Goal: Check status: Check status

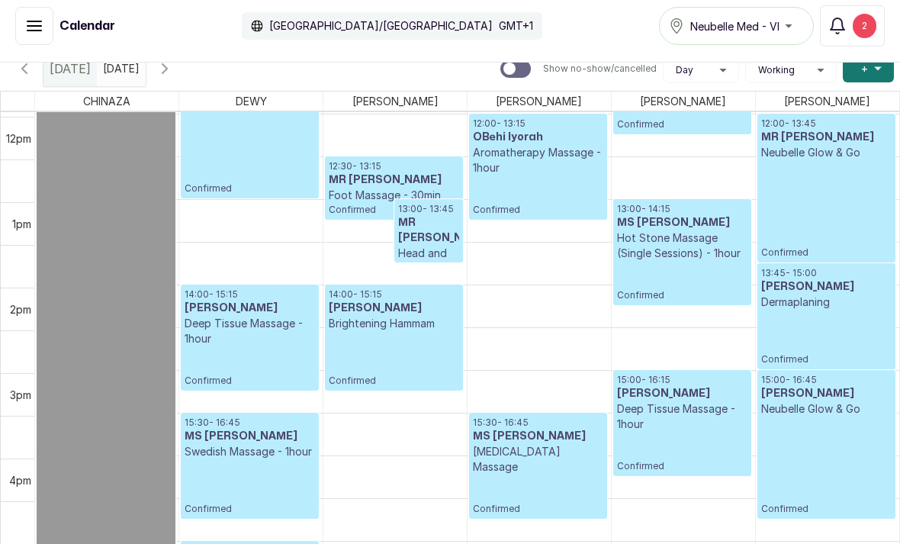
scroll to position [1040, 0]
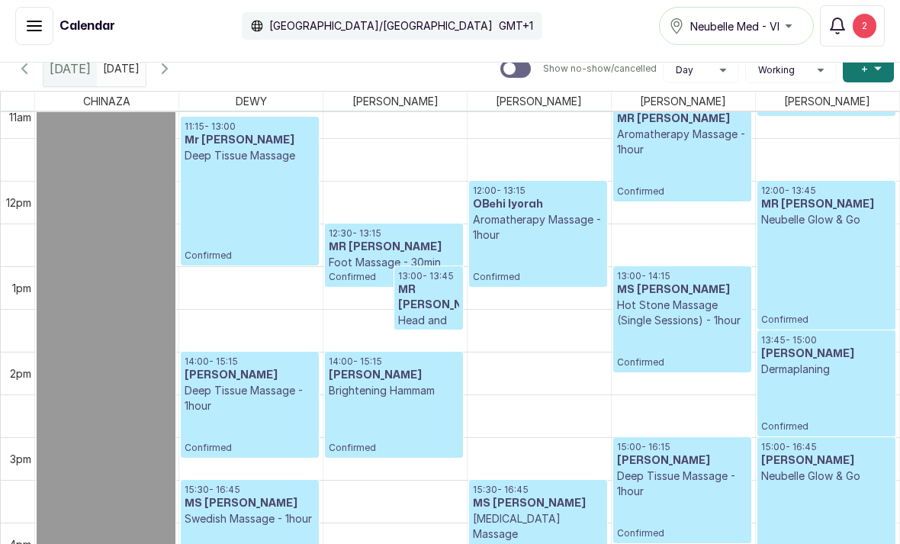
click at [214, 60] on div "Calendar Africa/Lagos GMT+1 Neubelle Med - VI Notifications 2" at bounding box center [450, 26] width 900 height 72
click at [167, 68] on icon "button" at bounding box center [165, 68] width 5 height 9
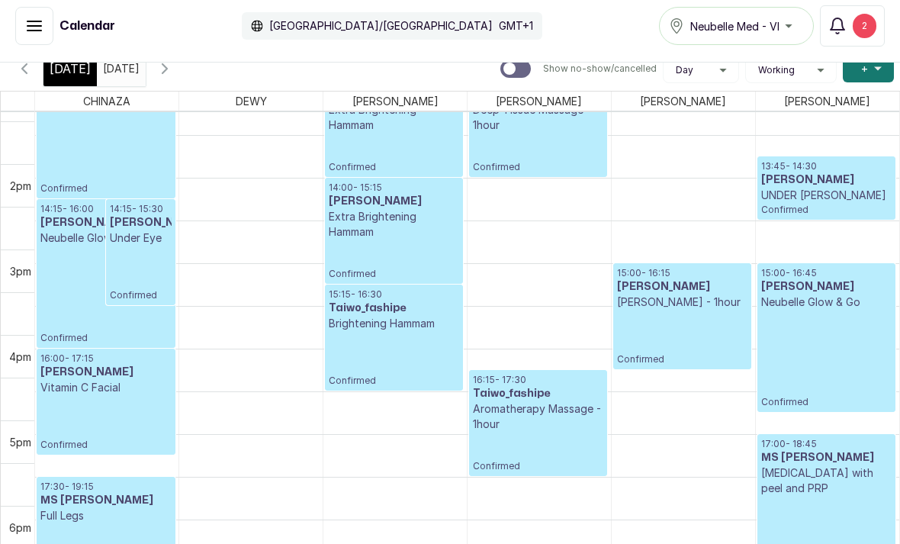
scroll to position [1029, 0]
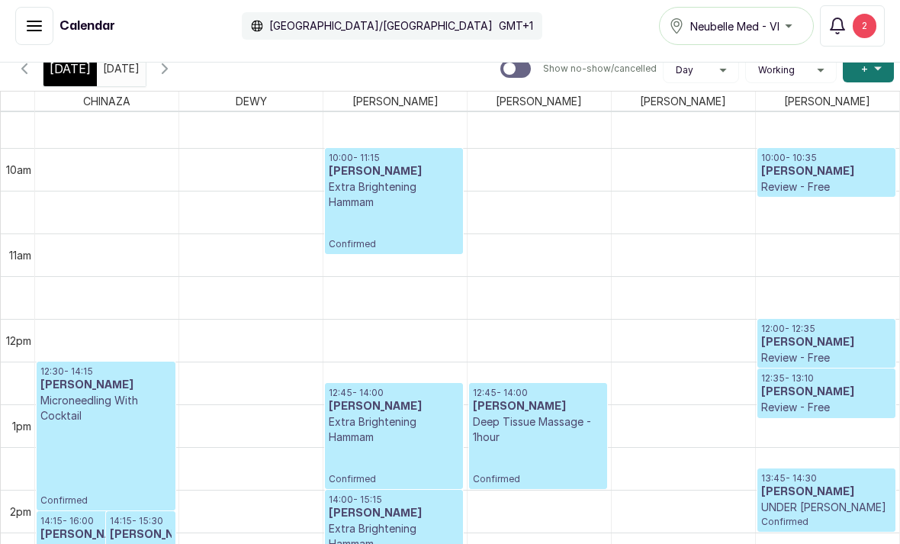
click at [51, 60] on div "Calendar Africa/Lagos GMT+1 Neubelle Med - VI Notifications 2" at bounding box center [450, 26] width 900 height 72
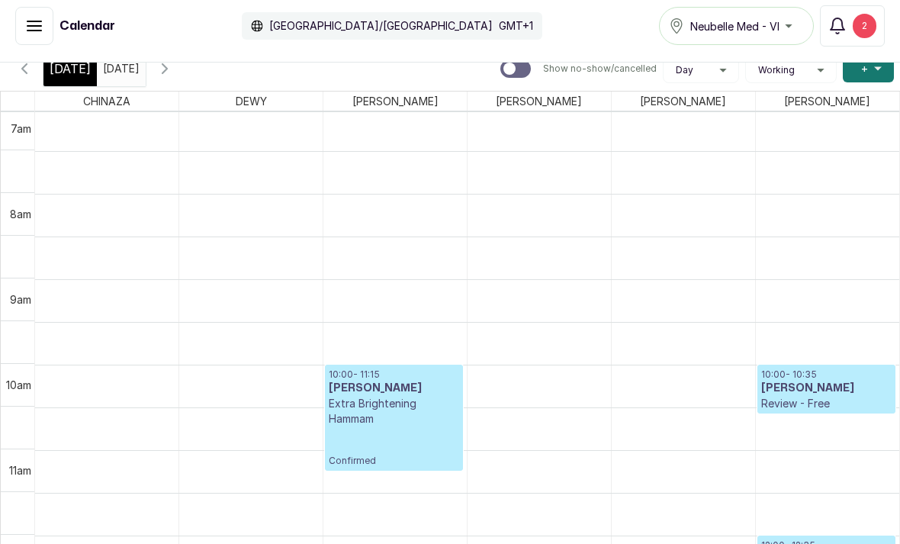
scroll to position [594, 0]
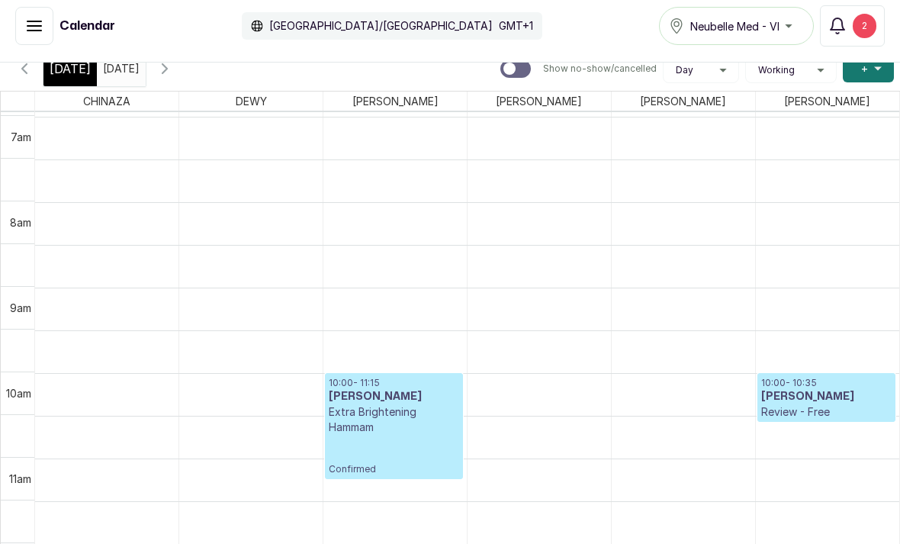
click at [76, 81] on div "[DATE]" at bounding box center [69, 68] width 53 height 35
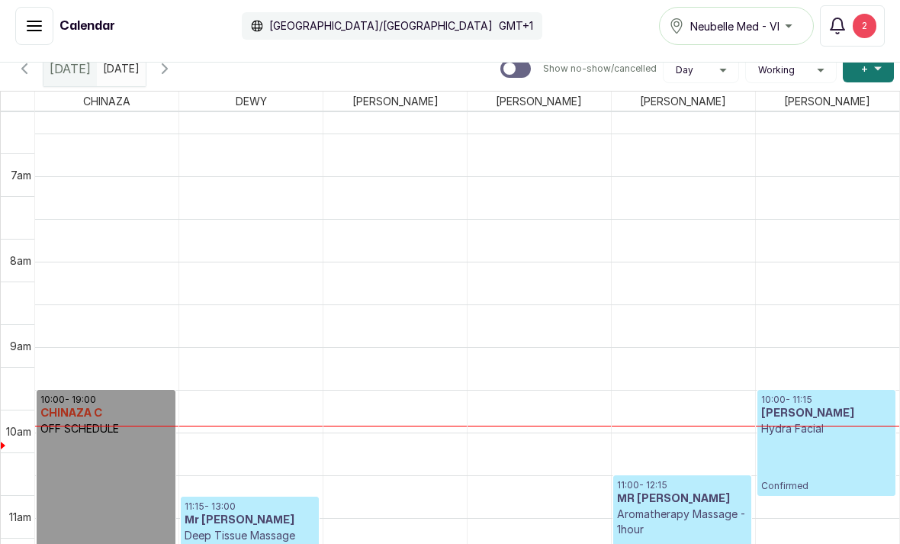
scroll to position [591, 0]
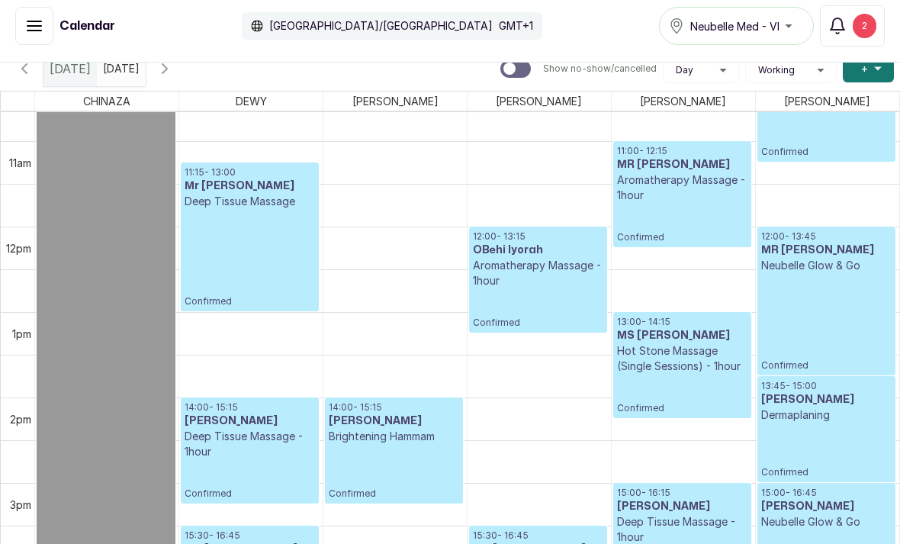
click at [221, 60] on div "Calendar Africa/Lagos GMT+1 Neubelle Med - VI Notifications 2" at bounding box center [450, 26] width 900 height 72
click at [174, 63] on icon "button" at bounding box center [165, 69] width 18 height 18
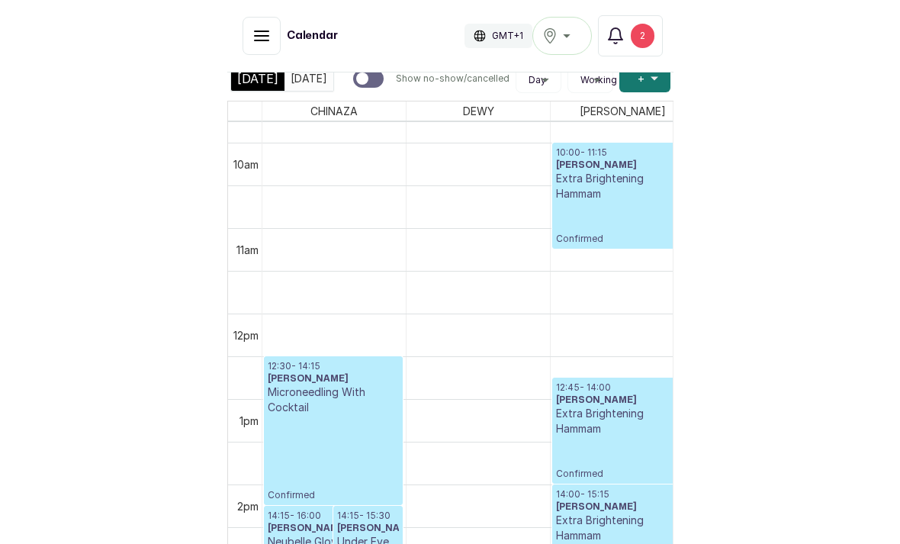
scroll to position [10, 0]
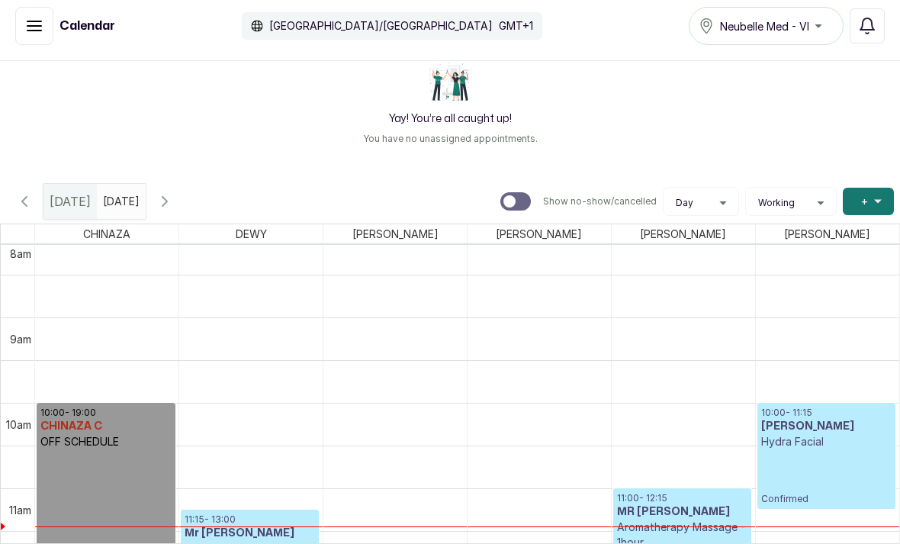
scroll to position [698, 0]
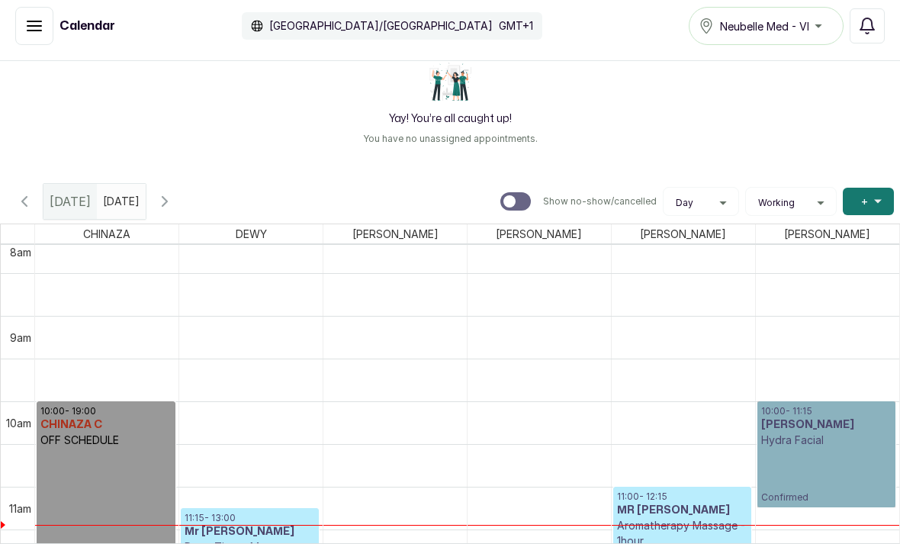
click at [838, 442] on link "10:00 - 11:15 AFIOLA OBADARA Hydra Facial Confirmed" at bounding box center [827, 454] width 139 height 106
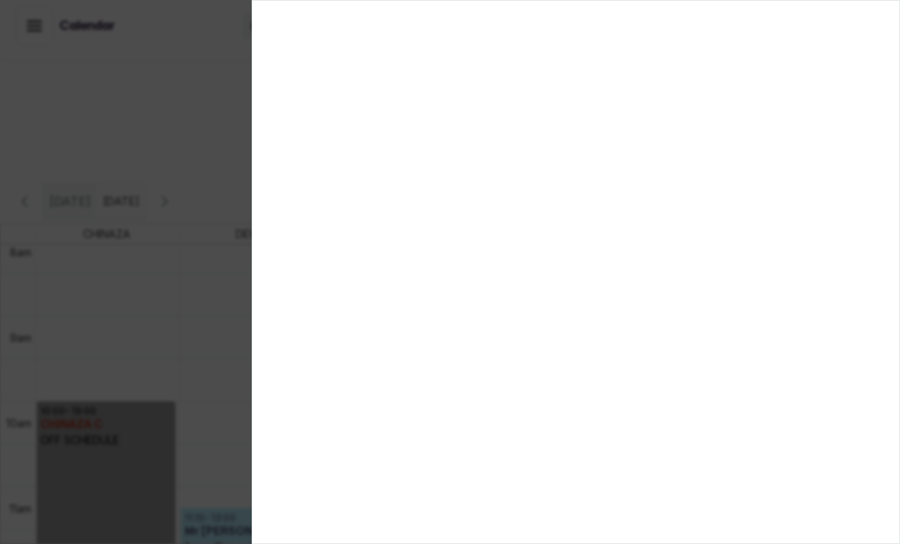
click at [177, 266] on div at bounding box center [450, 272] width 900 height 544
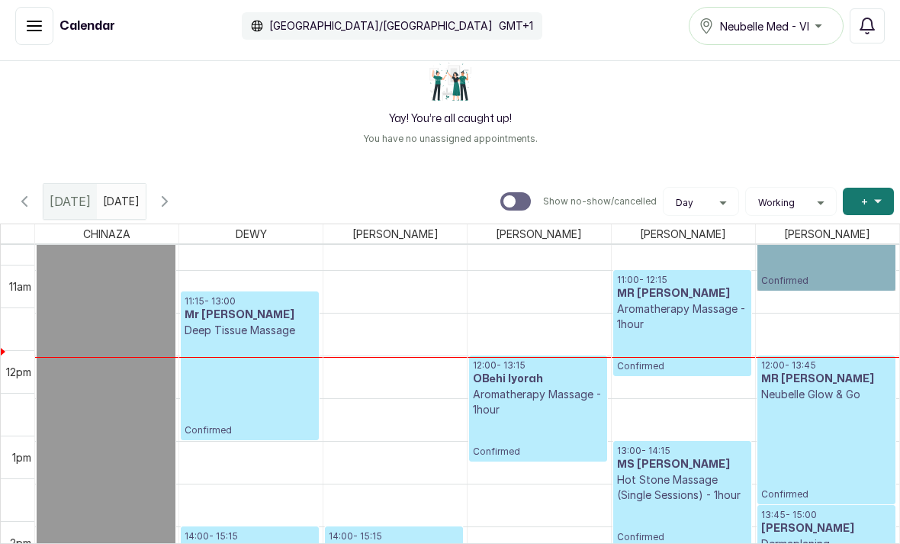
scroll to position [920, 0]
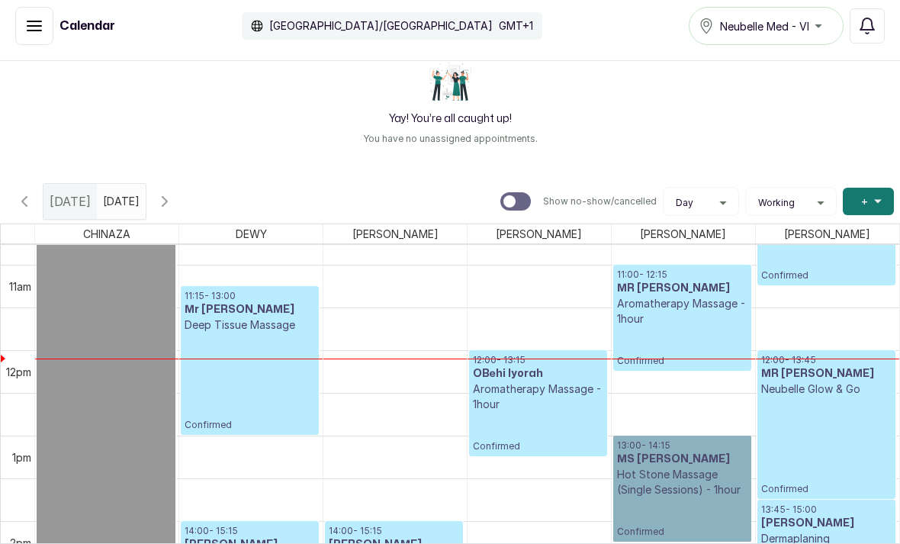
click at [695, 513] on link "13:00 - 14:15 MS SARAH Hot Stone Massage (Single Sessions) - 1hour Confirmed" at bounding box center [682, 489] width 138 height 106
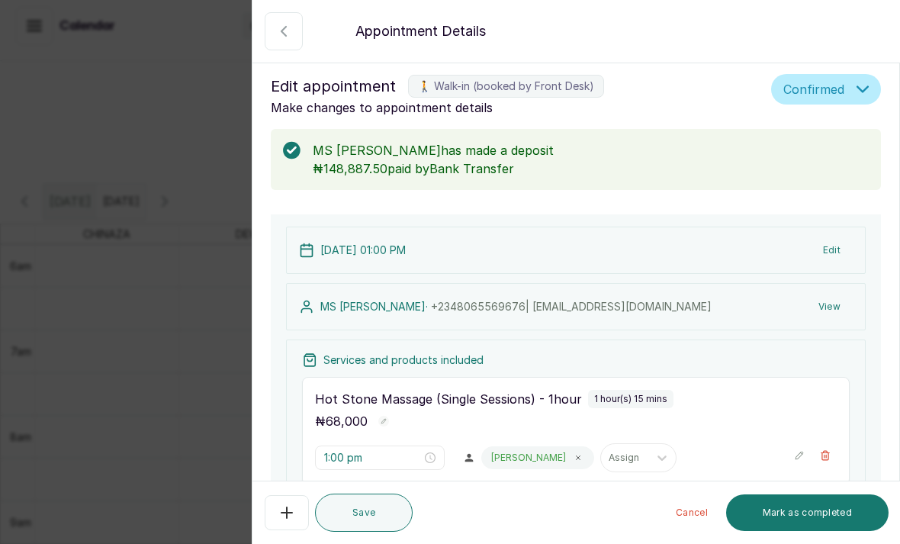
scroll to position [0, 0]
click at [282, 50] on button "Show no-show/cancelled" at bounding box center [284, 31] width 38 height 38
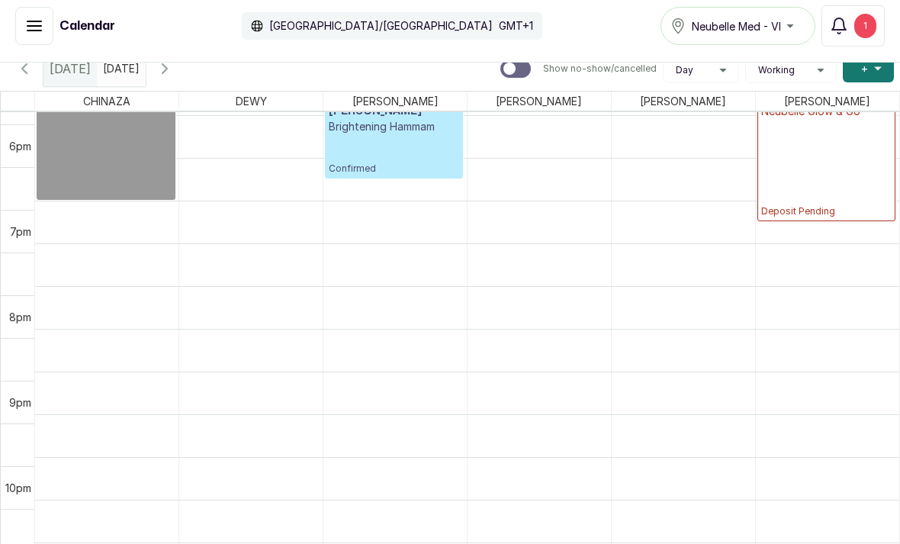
scroll to position [1563, 0]
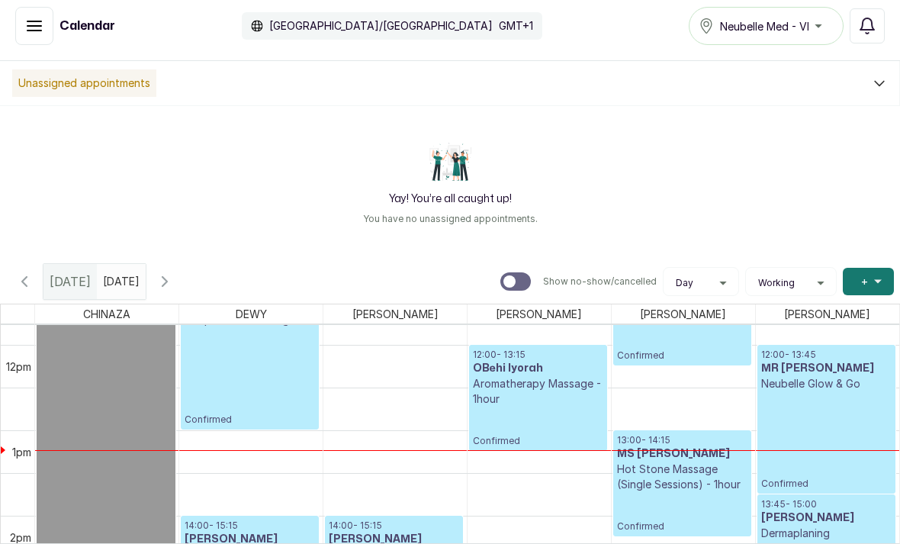
scroll to position [1006, 0]
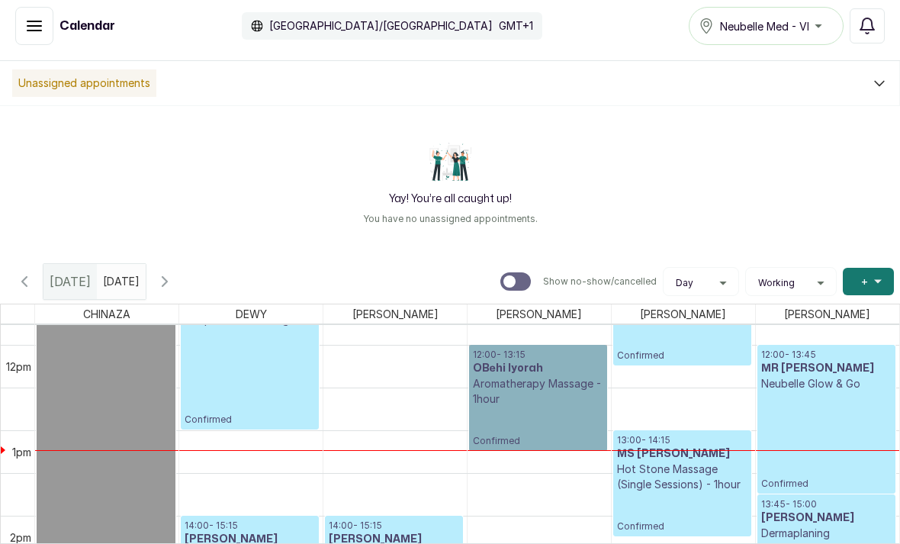
click at [565, 420] on link "12:00 - 13:15 OBehi Iyorah Aromatherapy Massage - 1hour Confirmed" at bounding box center [538, 398] width 138 height 106
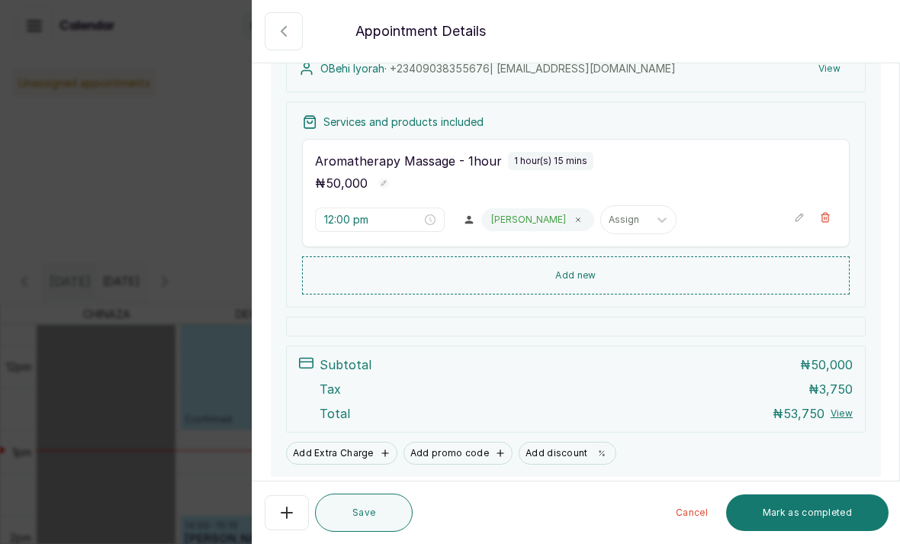
scroll to position [237, 0]
